Goal: Check status: Check status

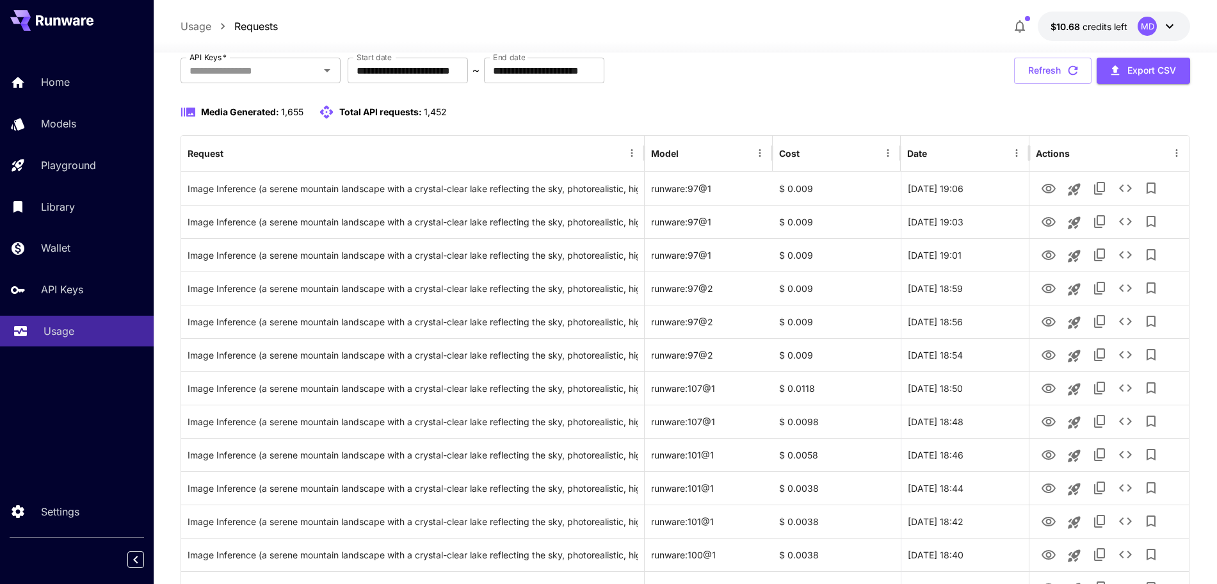
click at [68, 328] on p "Usage" at bounding box center [59, 330] width 31 height 15
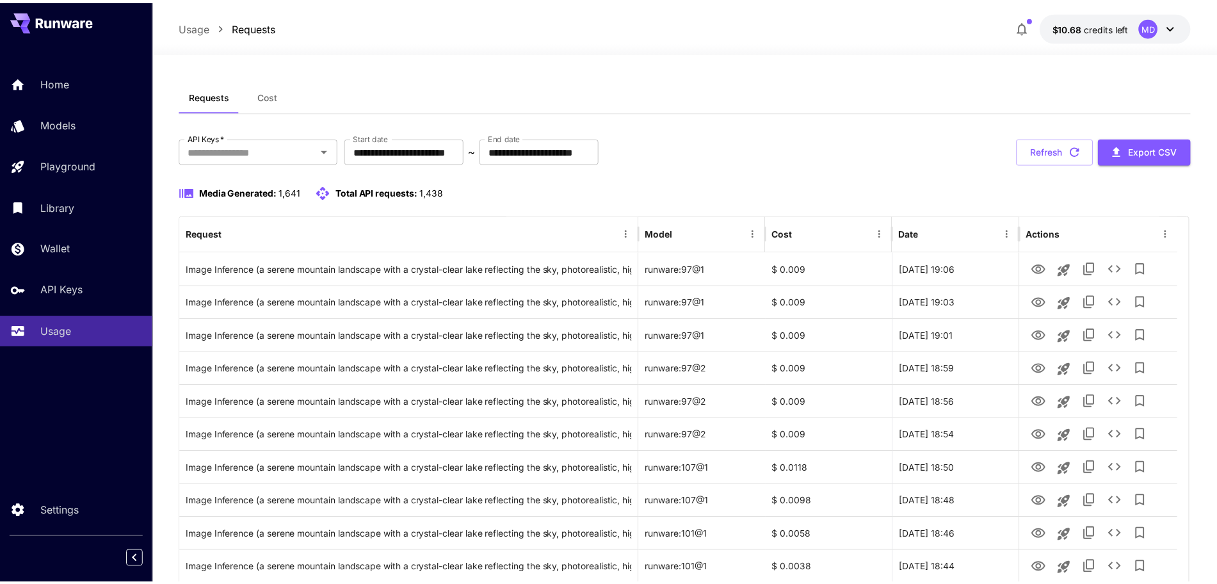
scroll to position [80, 0]
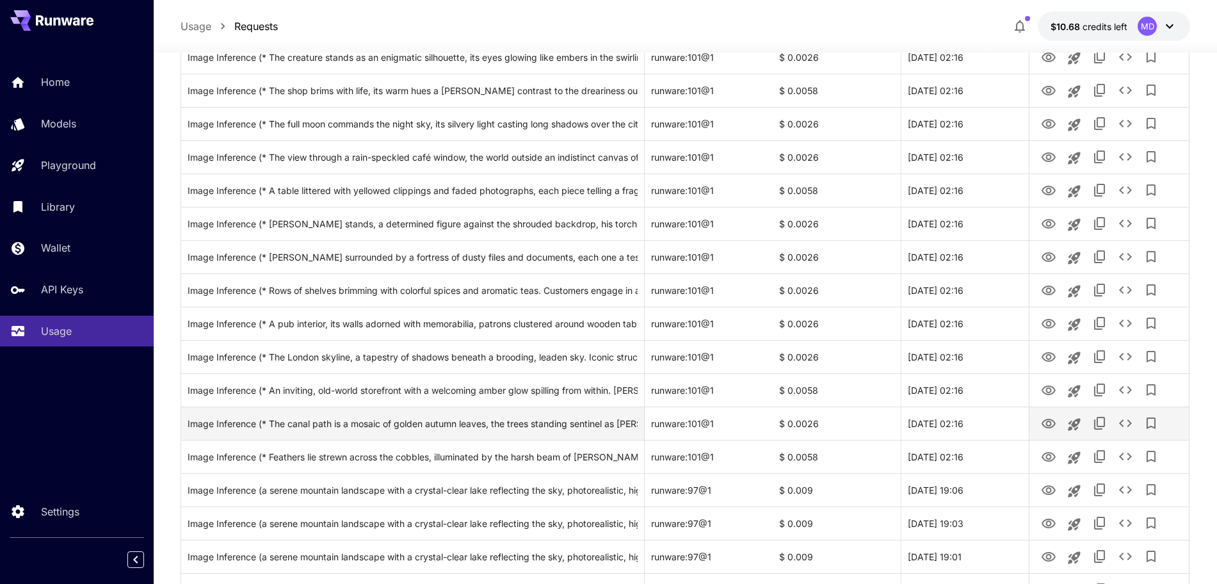
scroll to position [640, 0]
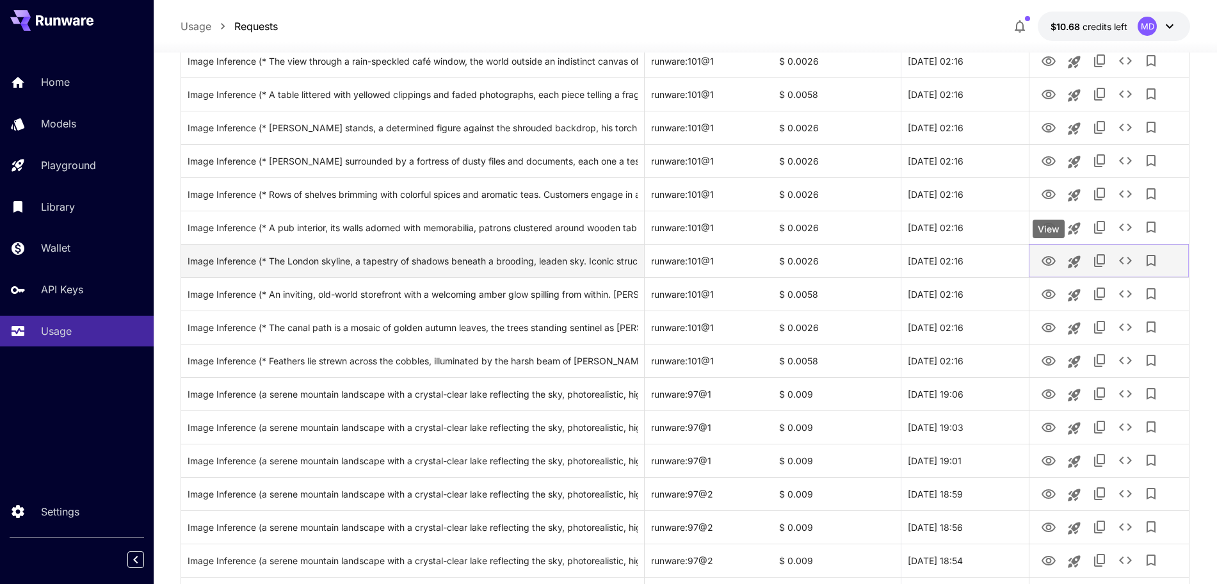
click at [1045, 257] on icon "View" at bounding box center [1048, 260] width 15 height 15
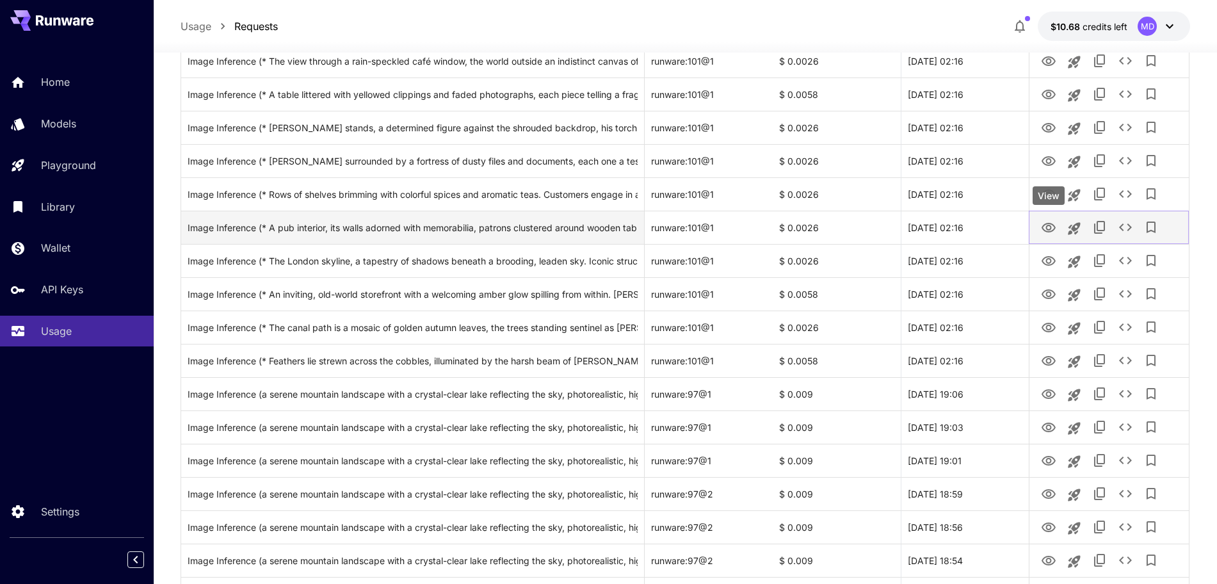
click at [1048, 228] on icon "View" at bounding box center [1048, 227] width 15 height 15
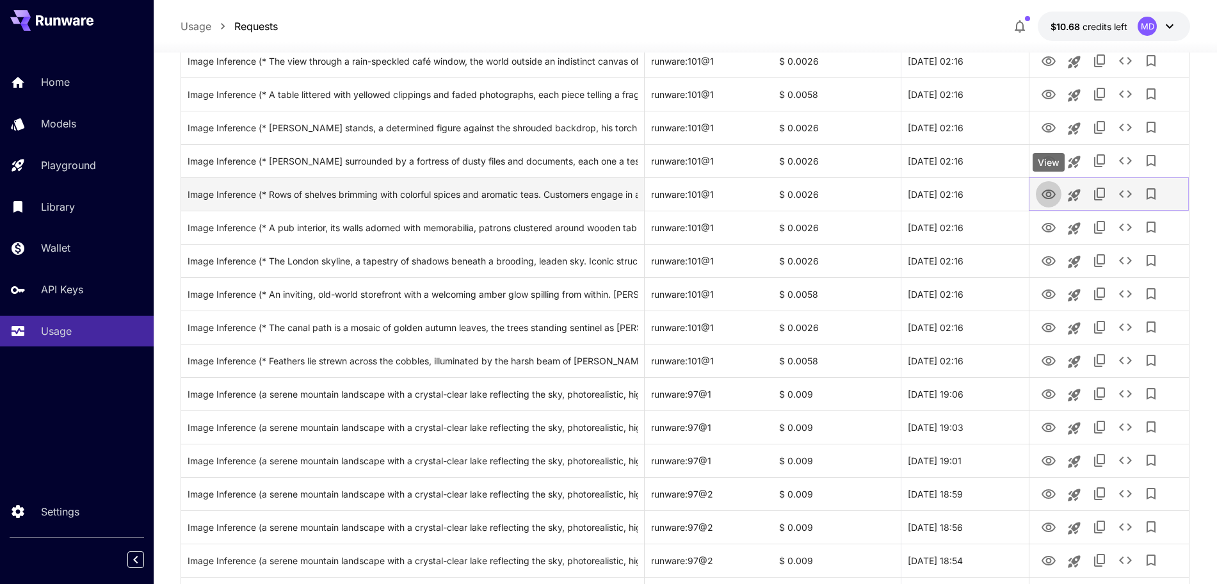
click at [1046, 193] on icon "View" at bounding box center [1048, 194] width 14 height 10
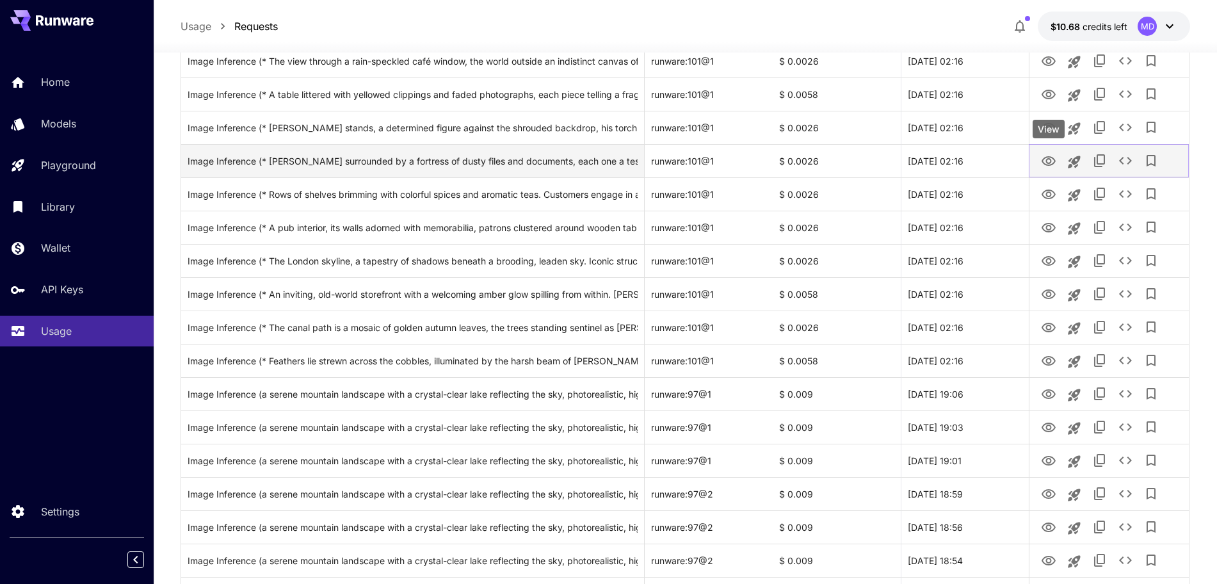
click at [1050, 159] on icon "View" at bounding box center [1048, 161] width 14 height 10
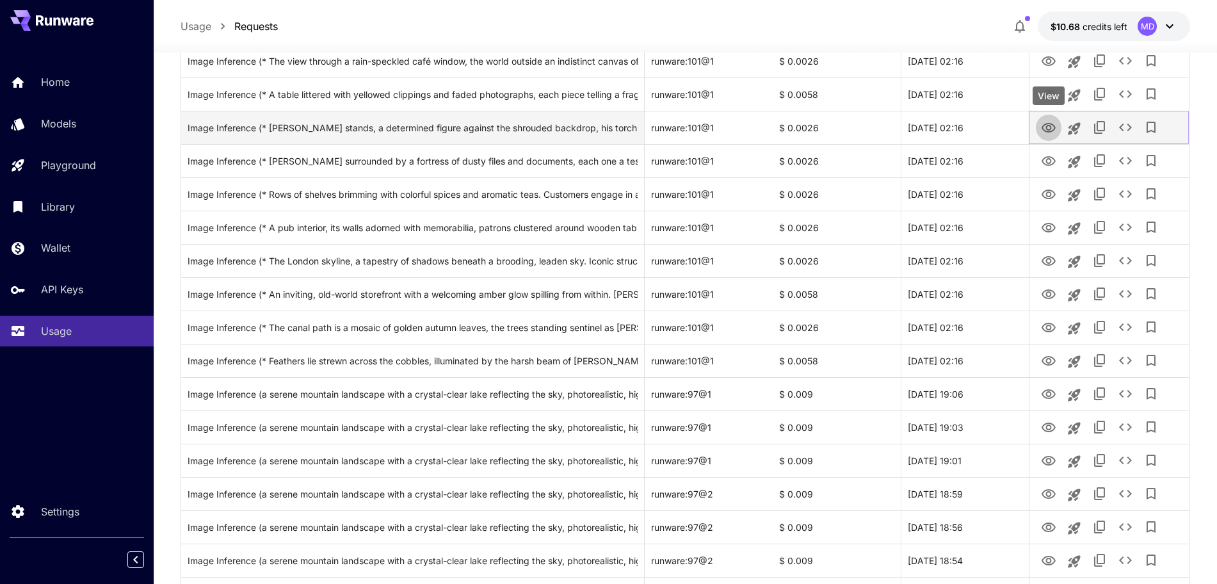
click at [1047, 129] on icon "View" at bounding box center [1048, 128] width 14 height 10
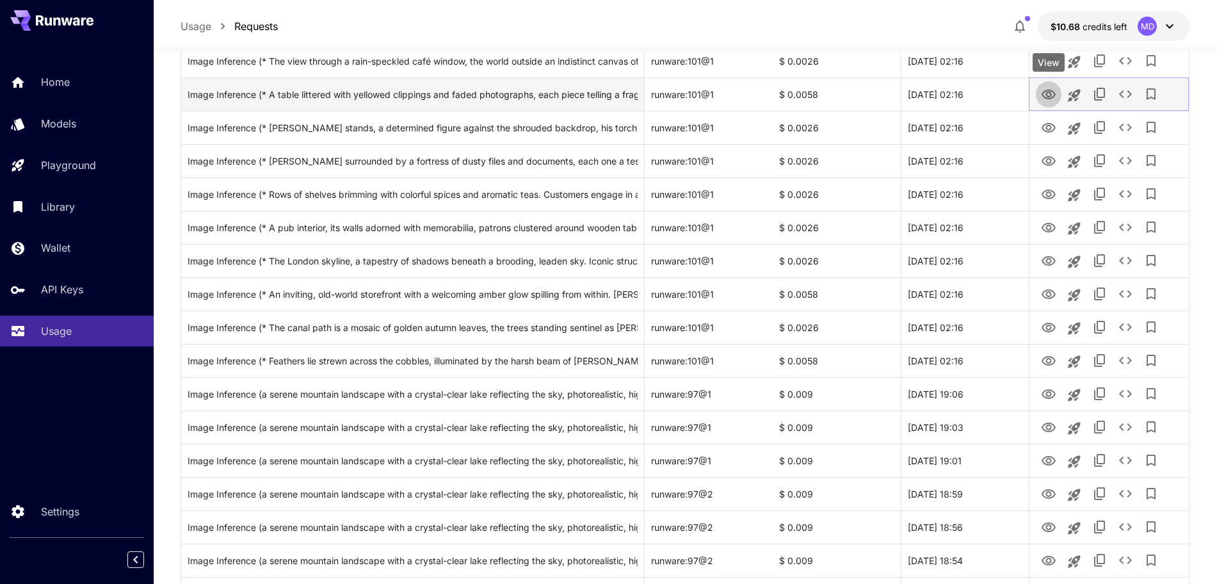
click at [1050, 93] on icon "View" at bounding box center [1048, 95] width 14 height 10
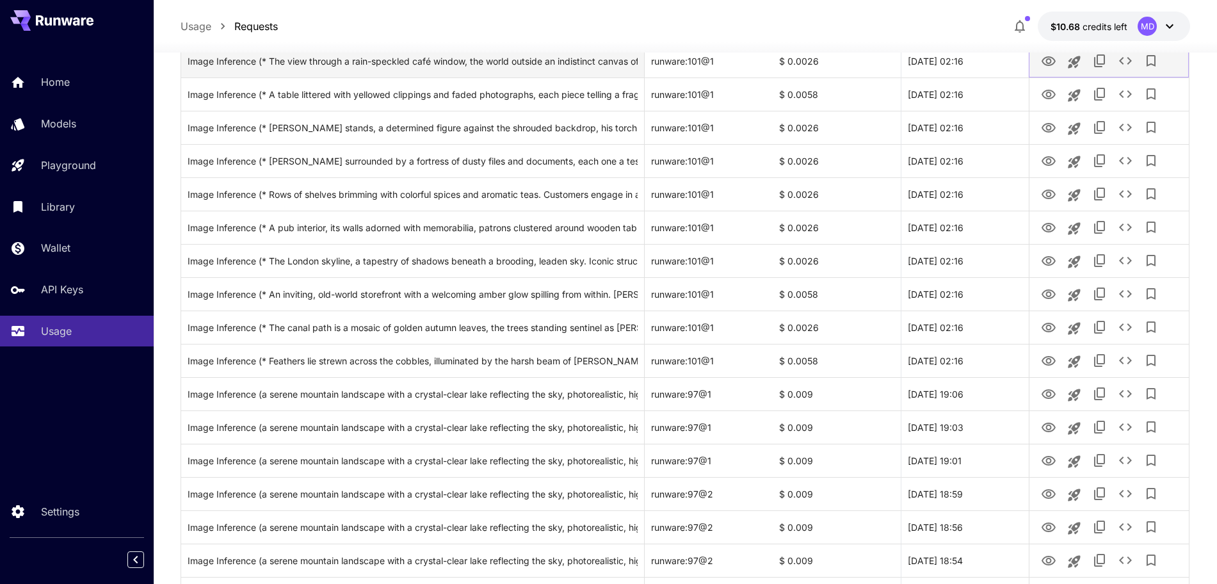
click at [1048, 60] on icon "View" at bounding box center [1048, 61] width 15 height 15
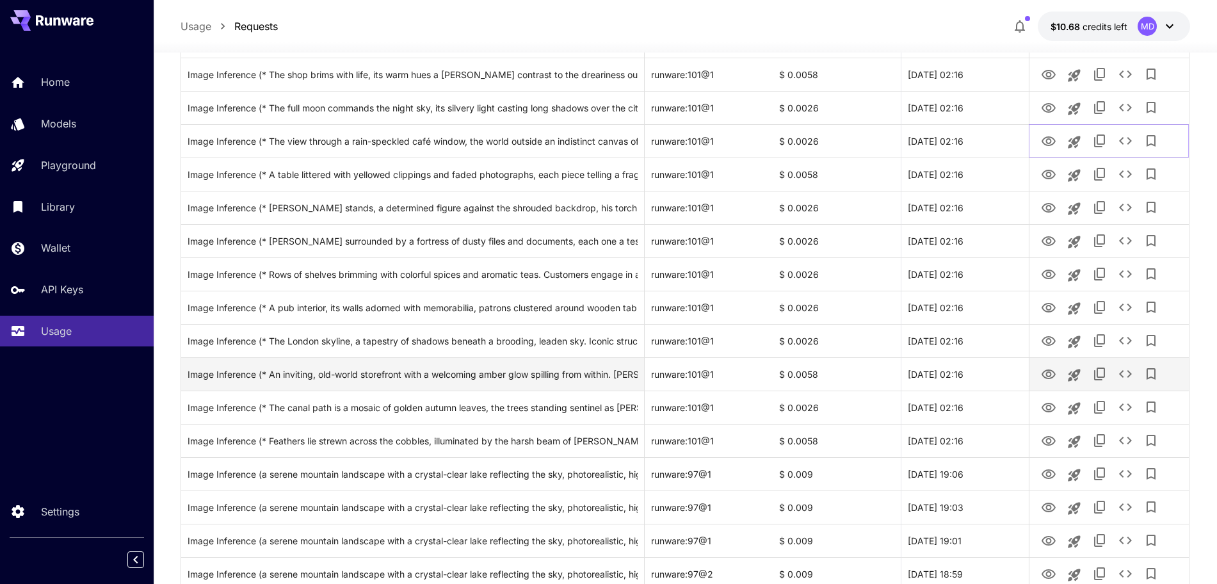
scroll to position [480, 0]
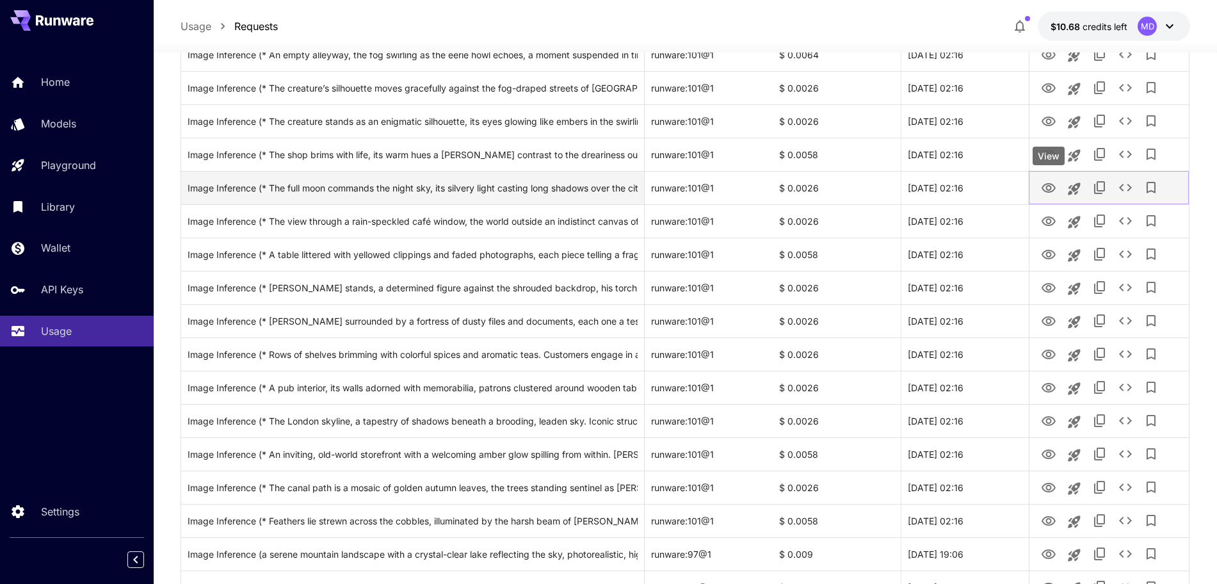
click at [1046, 186] on icon "View" at bounding box center [1048, 188] width 14 height 10
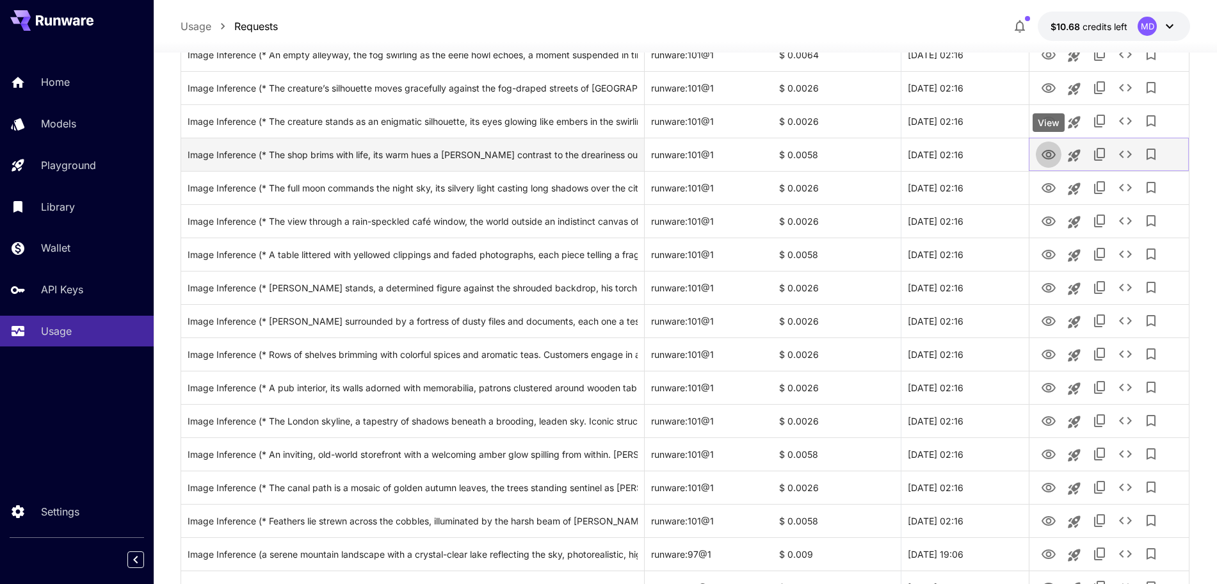
click at [1048, 154] on icon "View" at bounding box center [1048, 154] width 15 height 15
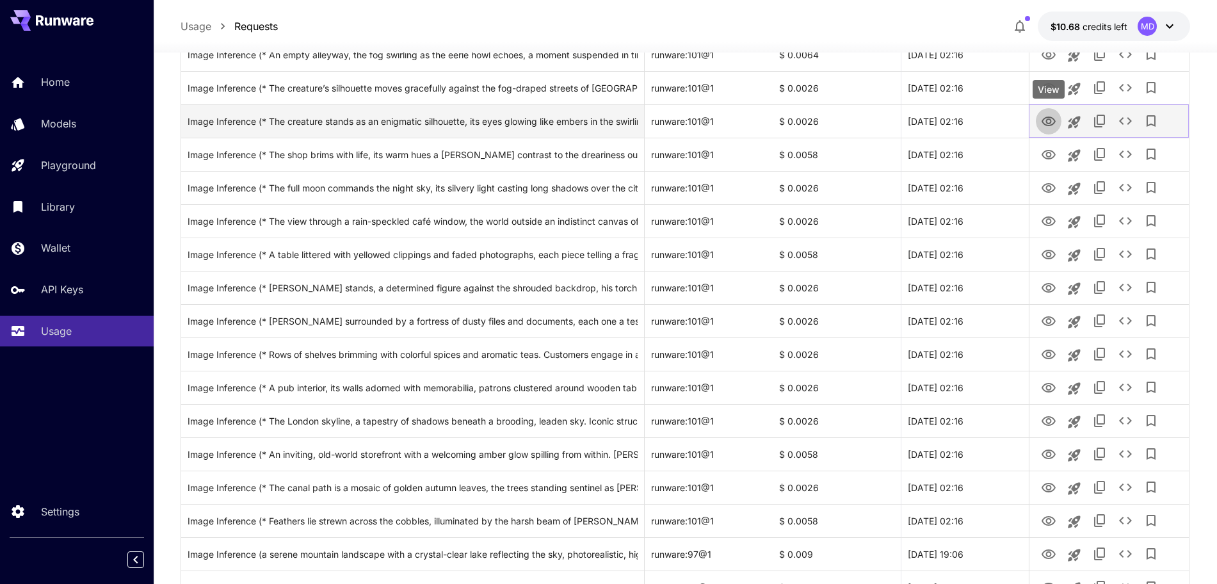
click at [1045, 120] on icon "View" at bounding box center [1048, 121] width 15 height 15
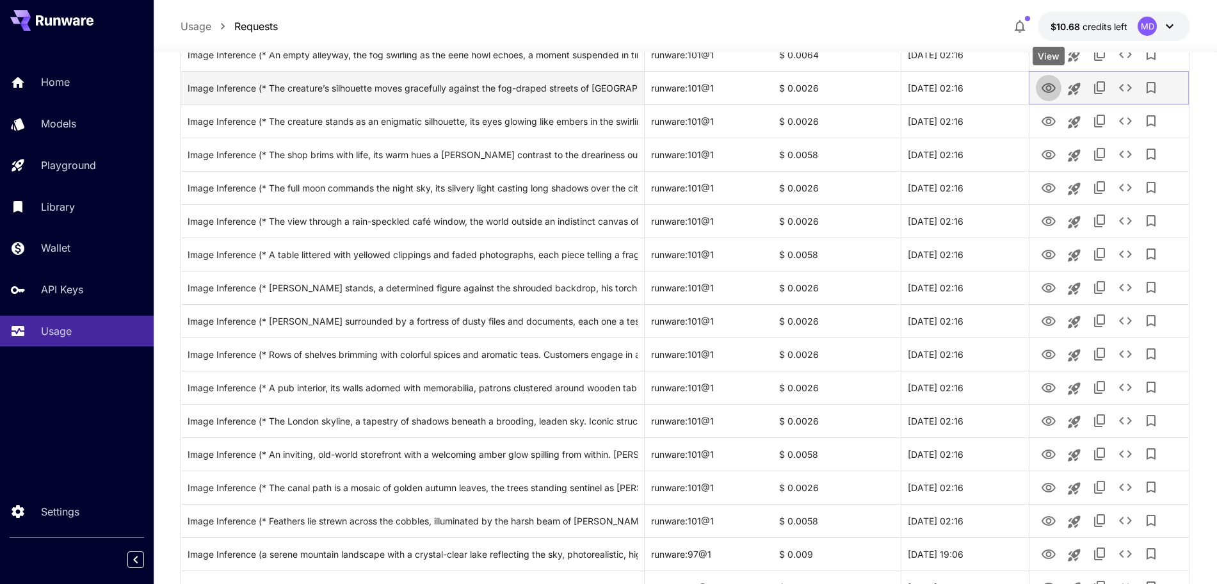
click at [1045, 86] on icon "View" at bounding box center [1048, 88] width 15 height 15
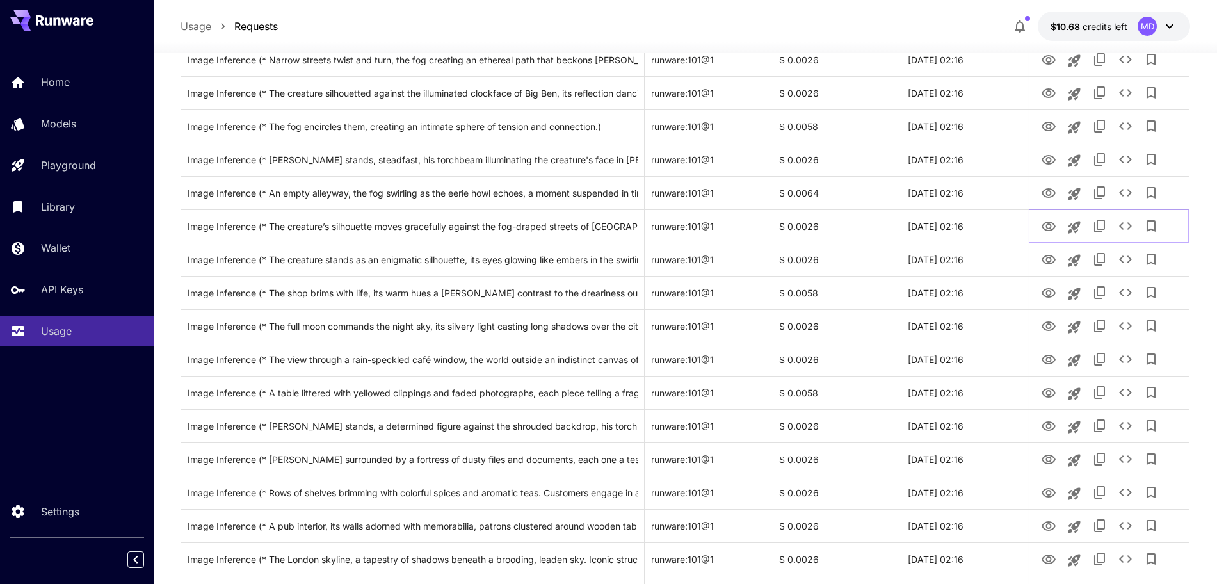
scroll to position [330, 0]
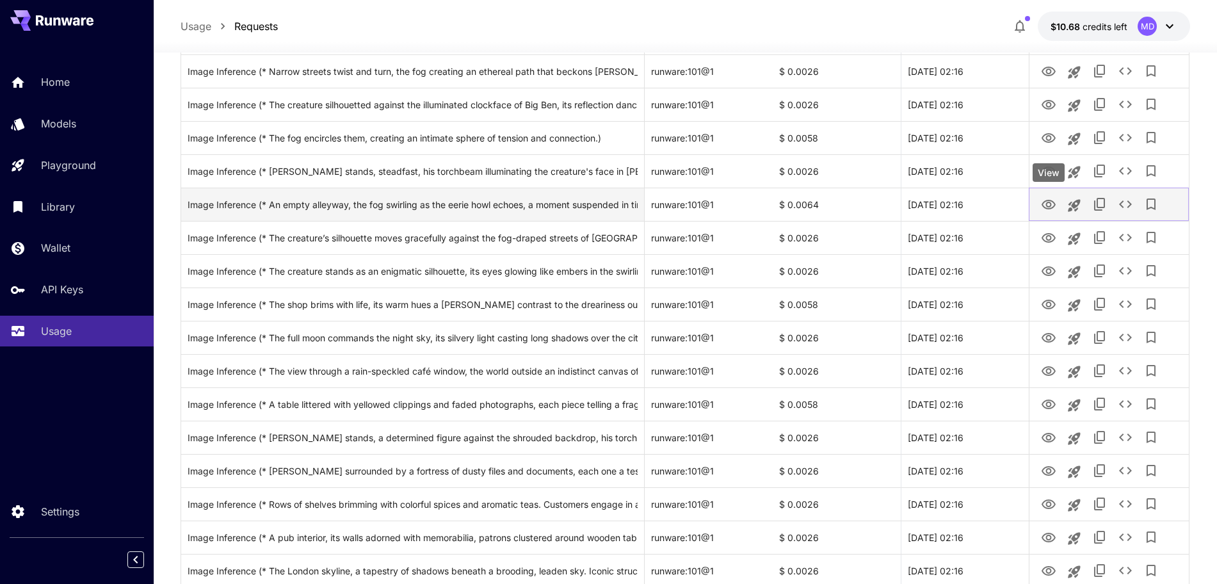
click at [1045, 202] on icon "View" at bounding box center [1048, 204] width 15 height 15
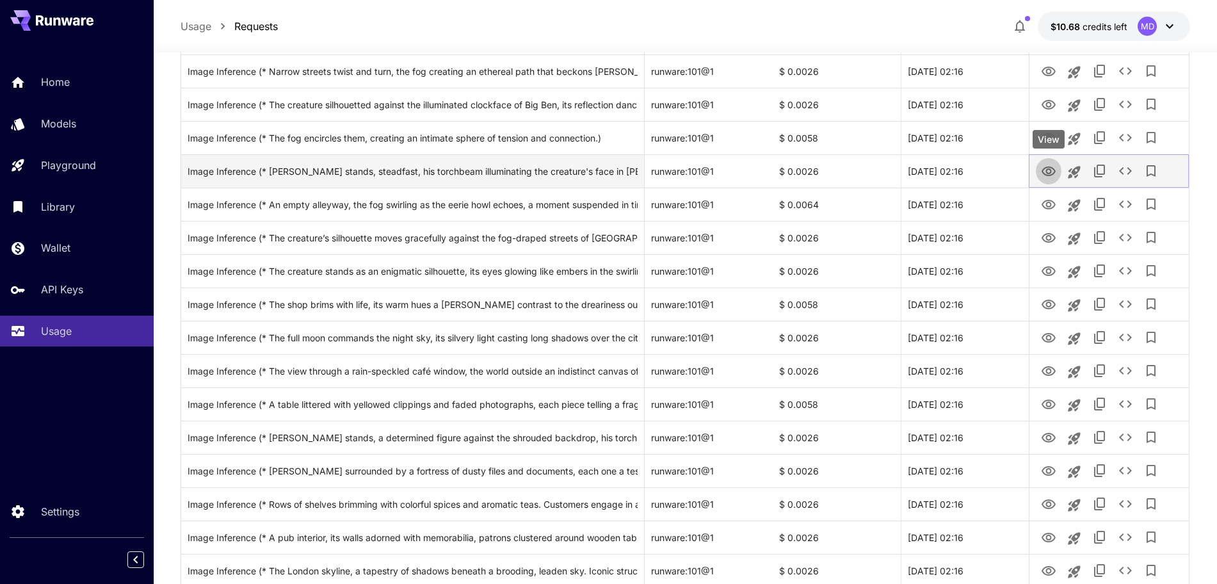
click at [1052, 168] on icon "View" at bounding box center [1048, 171] width 14 height 10
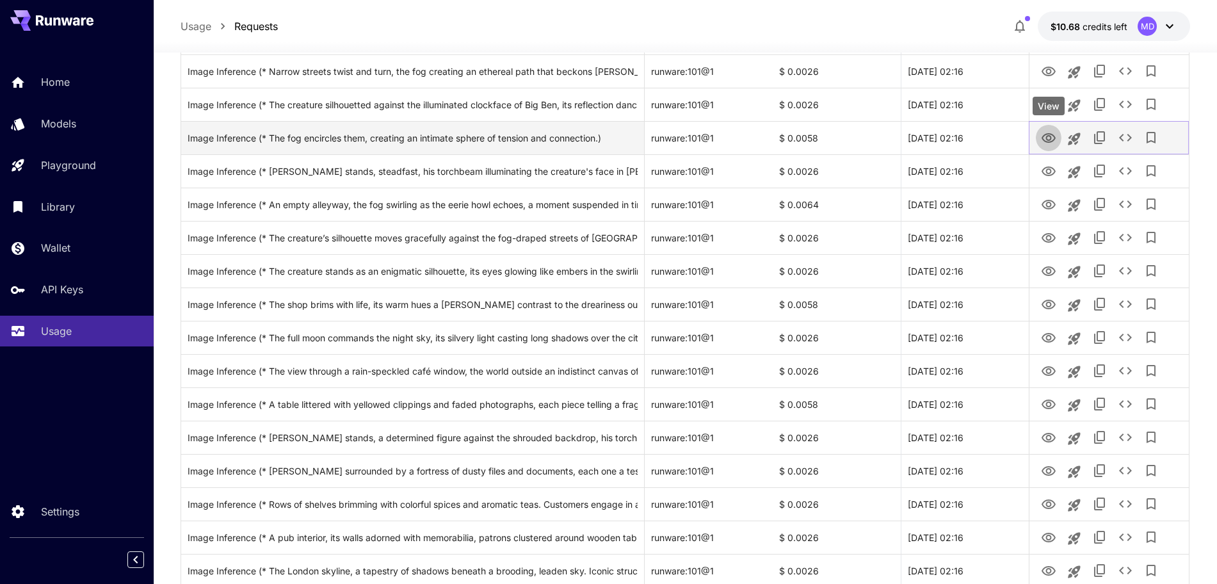
click at [1050, 141] on icon "View" at bounding box center [1048, 138] width 15 height 15
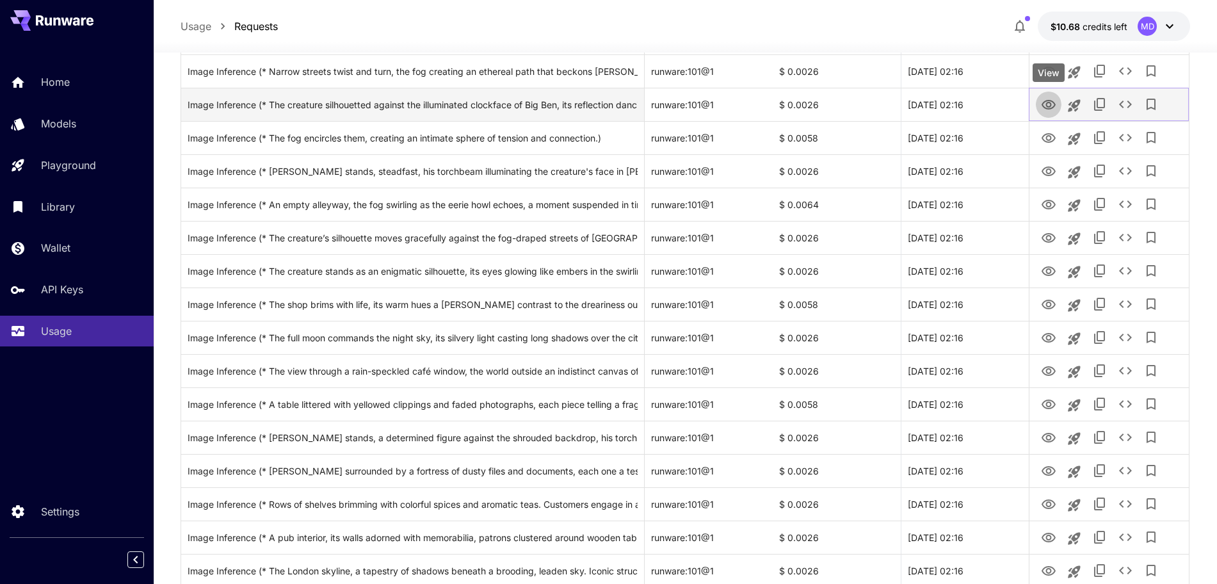
click at [1047, 102] on icon "View" at bounding box center [1048, 105] width 14 height 10
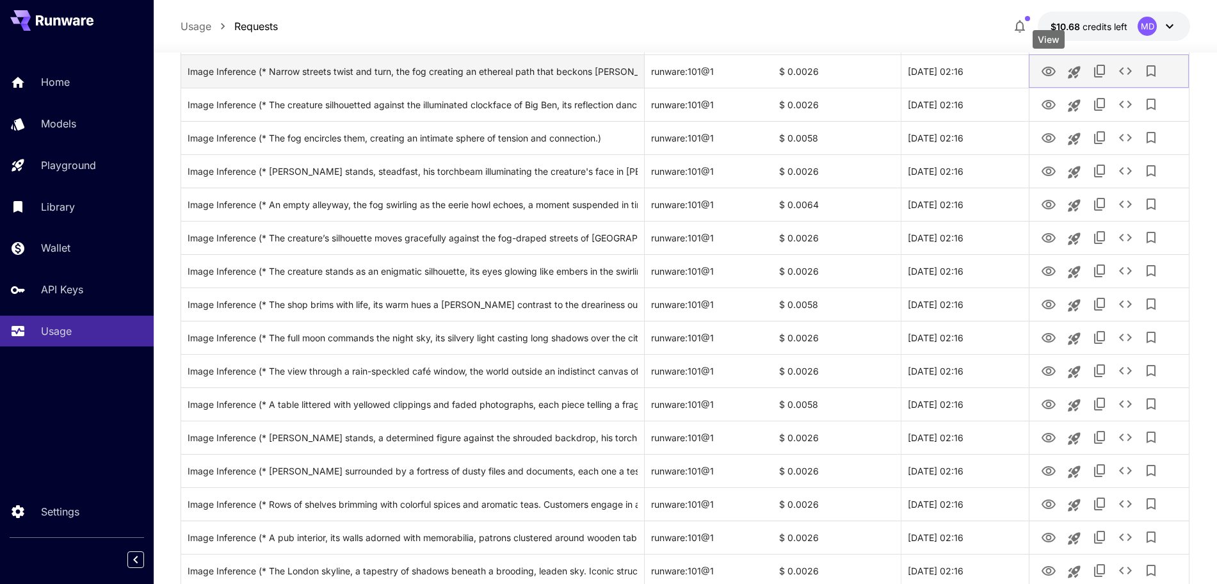
click at [1046, 73] on icon "View" at bounding box center [1048, 71] width 15 height 15
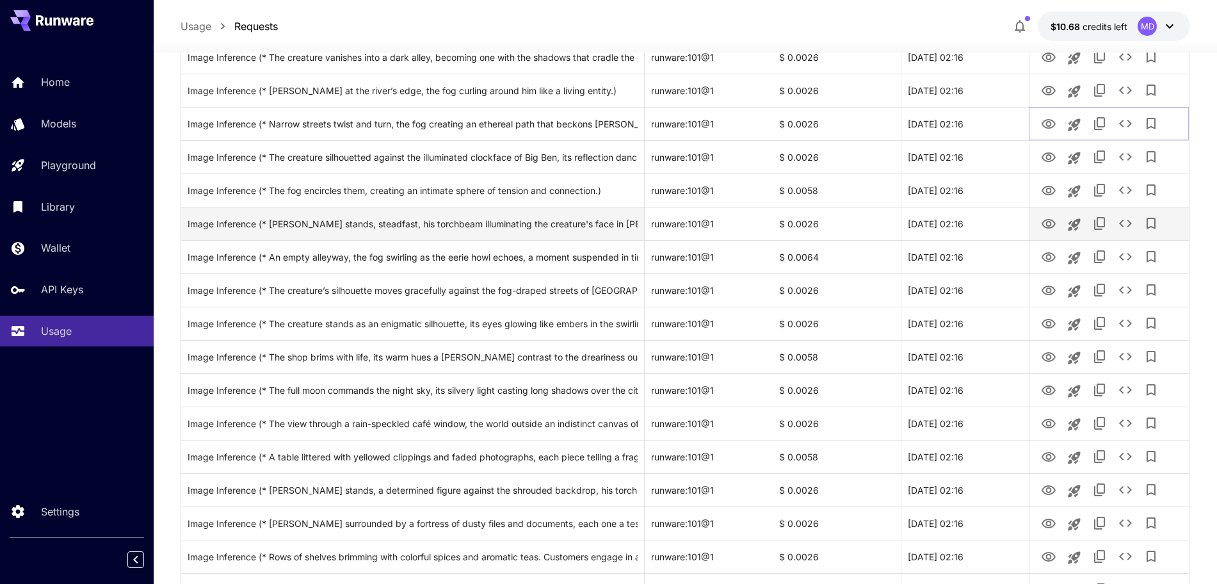
scroll to position [250, 0]
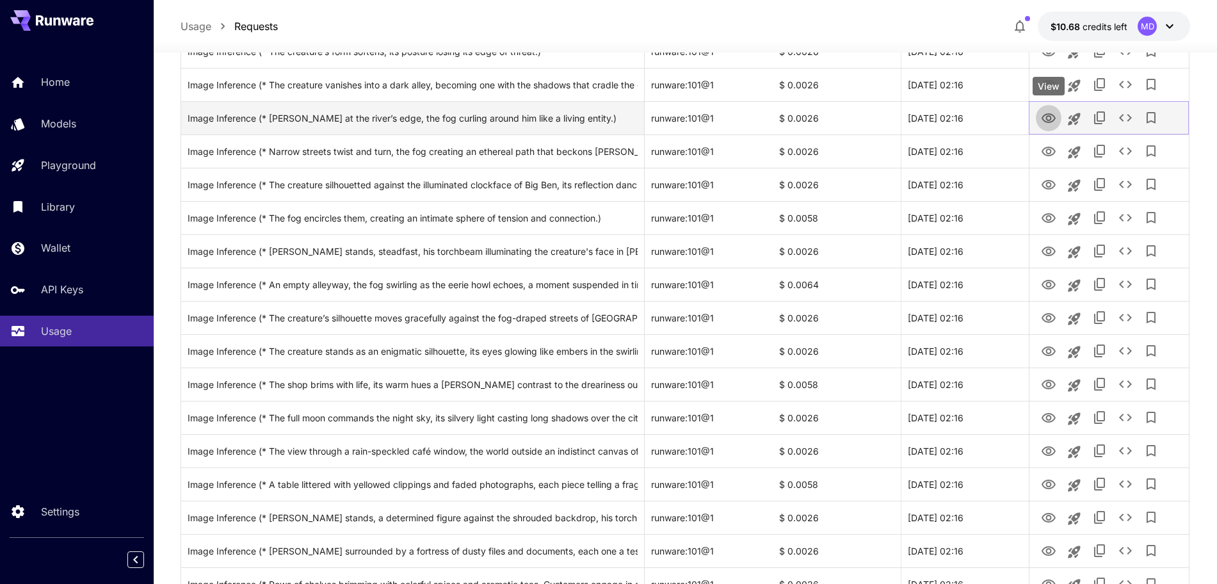
click at [1051, 120] on icon "View" at bounding box center [1048, 118] width 15 height 15
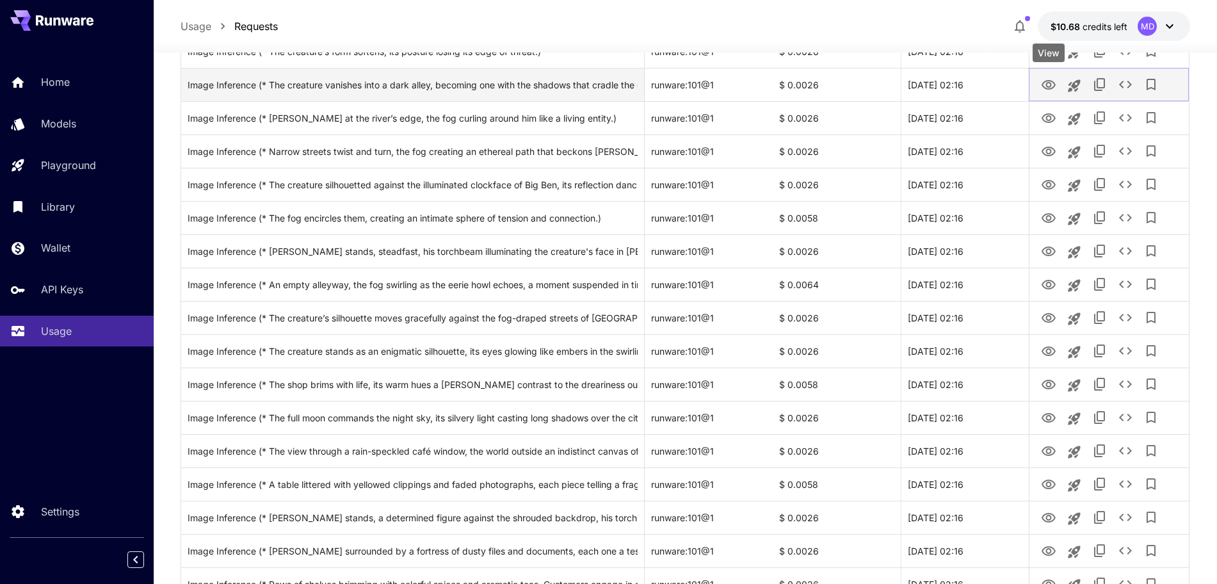
click at [1044, 83] on icon "View" at bounding box center [1048, 85] width 14 height 10
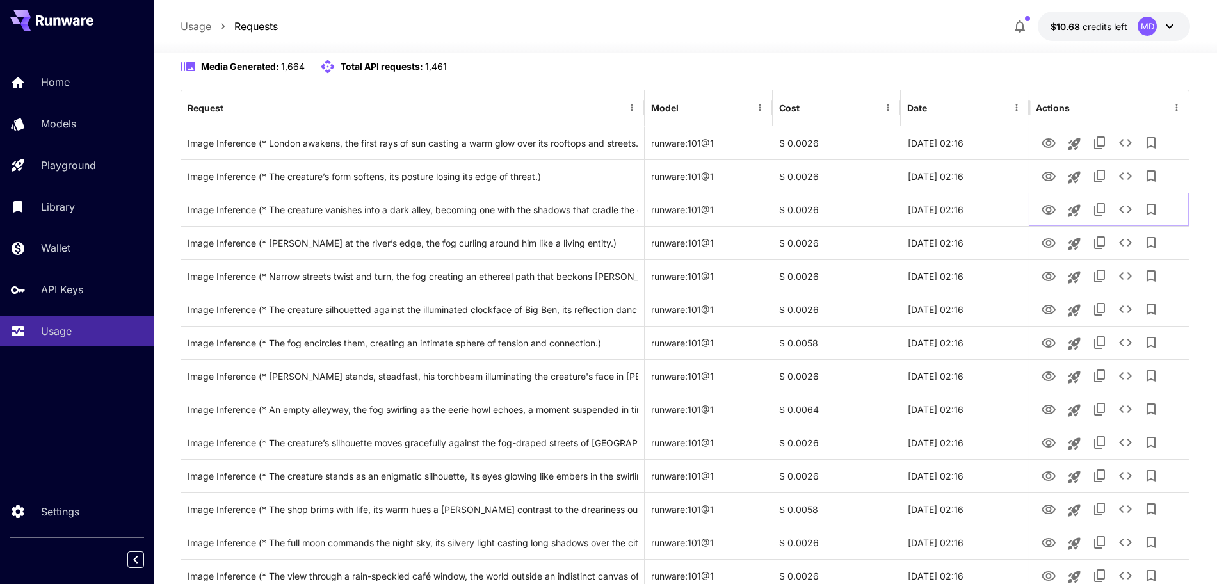
scroll to position [112, 0]
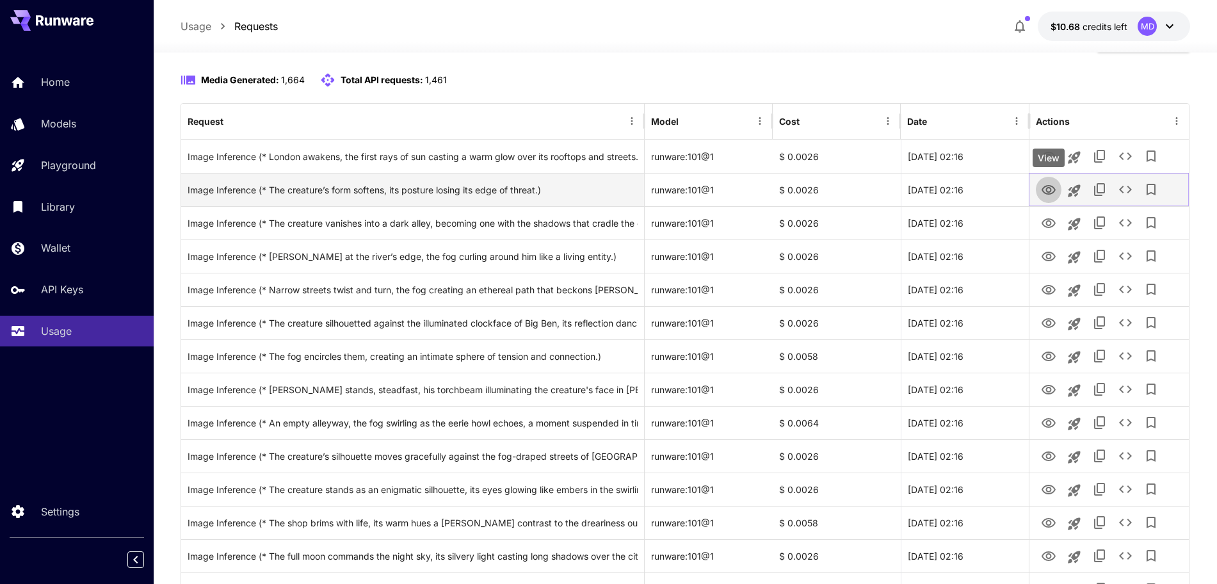
click at [1048, 193] on icon "View" at bounding box center [1048, 189] width 15 height 15
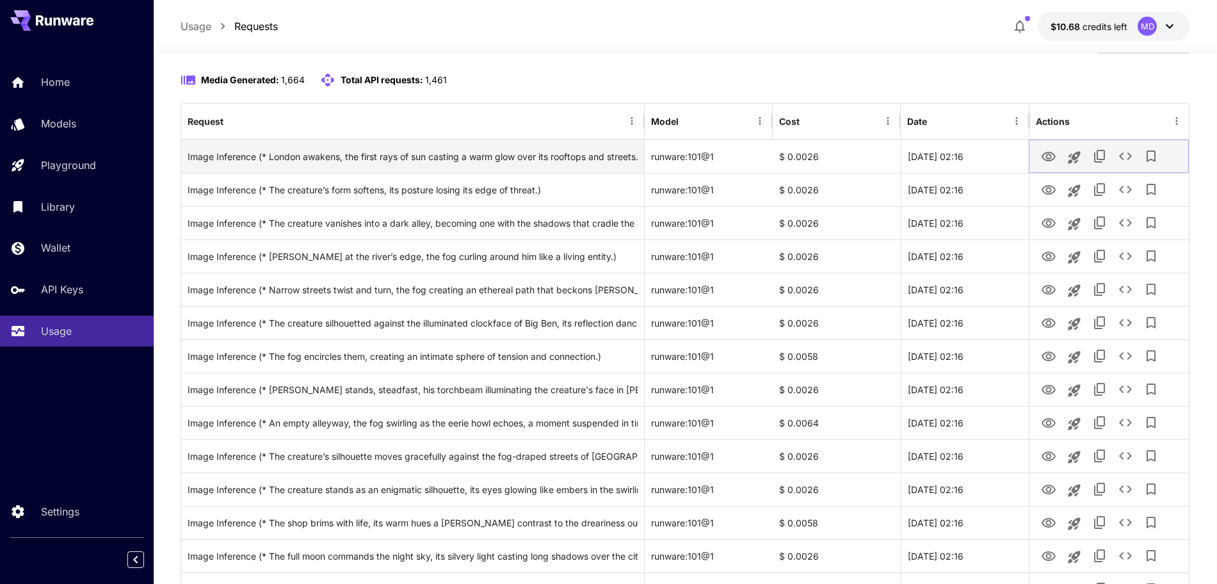
click at [1041, 157] on icon "View" at bounding box center [1048, 156] width 15 height 15
